Goal: Information Seeking & Learning: Learn about a topic

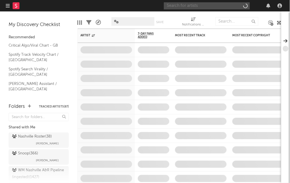
click at [222, 7] on input "text" at bounding box center [207, 5] width 86 height 7
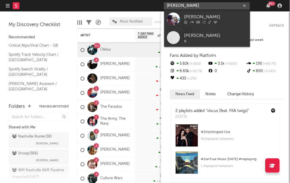
type input "[PERSON_NAME]"
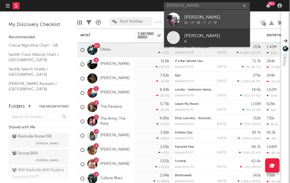
click at [197, 17] on div "[PERSON_NAME]" at bounding box center [215, 17] width 63 height 7
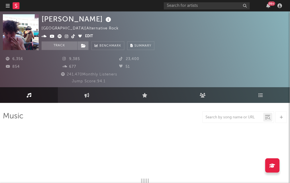
select select "6m"
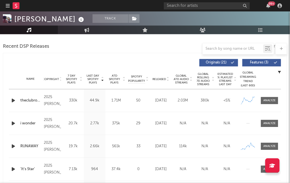
scroll to position [234, 0]
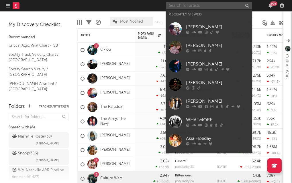
click at [197, 8] on input "text" at bounding box center [209, 5] width 86 height 7
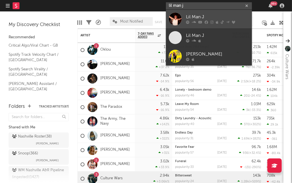
type input "lil man j"
click at [189, 15] on div "Lil Man J" at bounding box center [217, 17] width 63 height 7
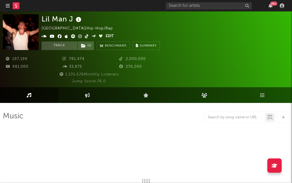
select select "6m"
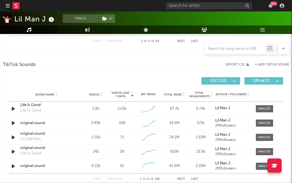
scroll to position [399, 0]
click at [259, 106] on span at bounding box center [264, 109] width 17 height 7
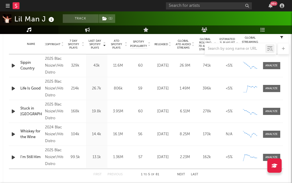
scroll to position [265, 0]
